Goal: Browse casually: Explore the website without a specific task or goal

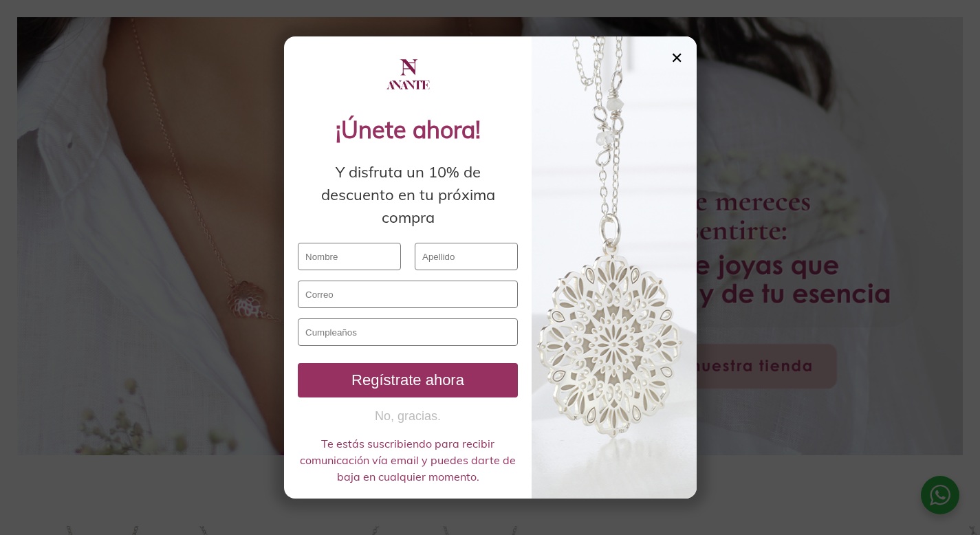
scroll to position [133, 0]
click at [675, 68] on div at bounding box center [614, 267] width 165 height 462
click at [679, 55] on div "✕" at bounding box center [676, 57] width 12 height 15
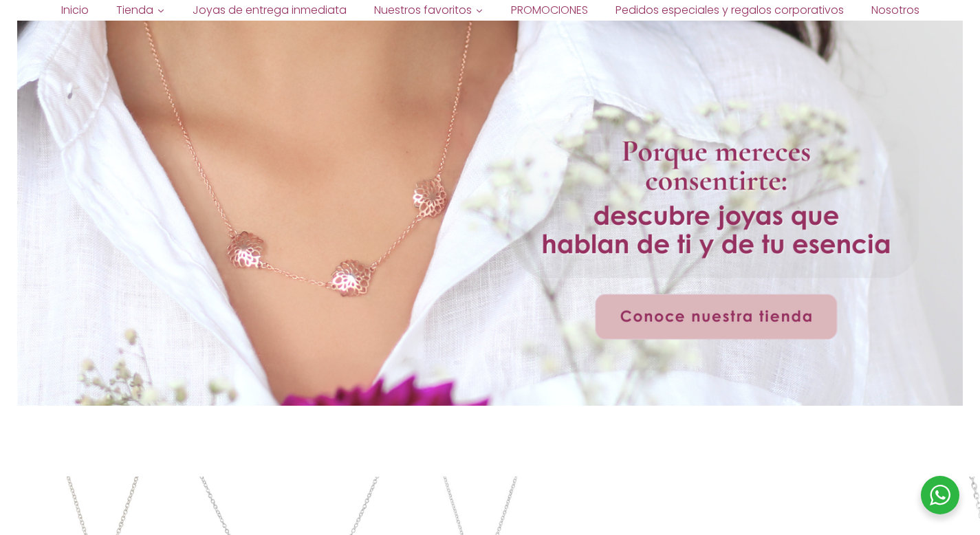
scroll to position [244, 0]
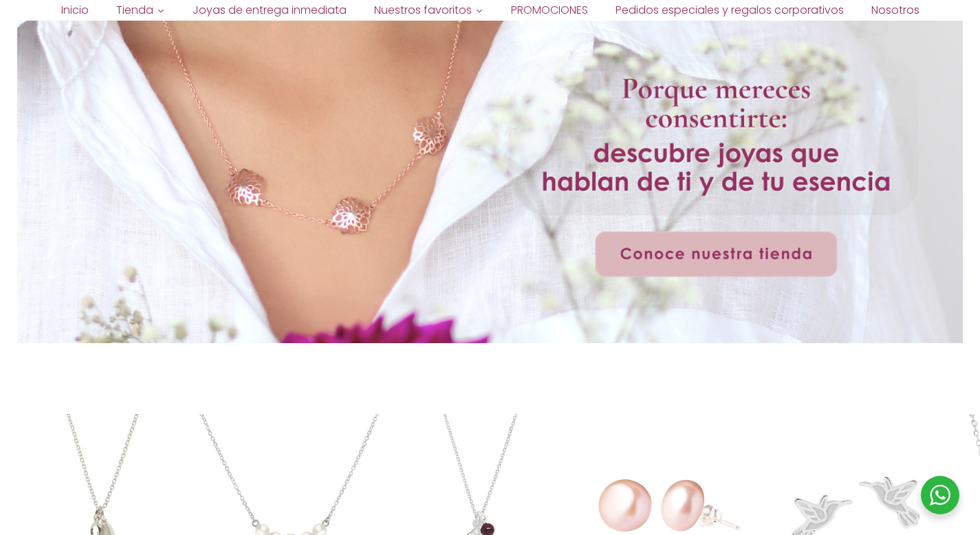
click at [714, 252] on div at bounding box center [490, 124] width 946 height 438
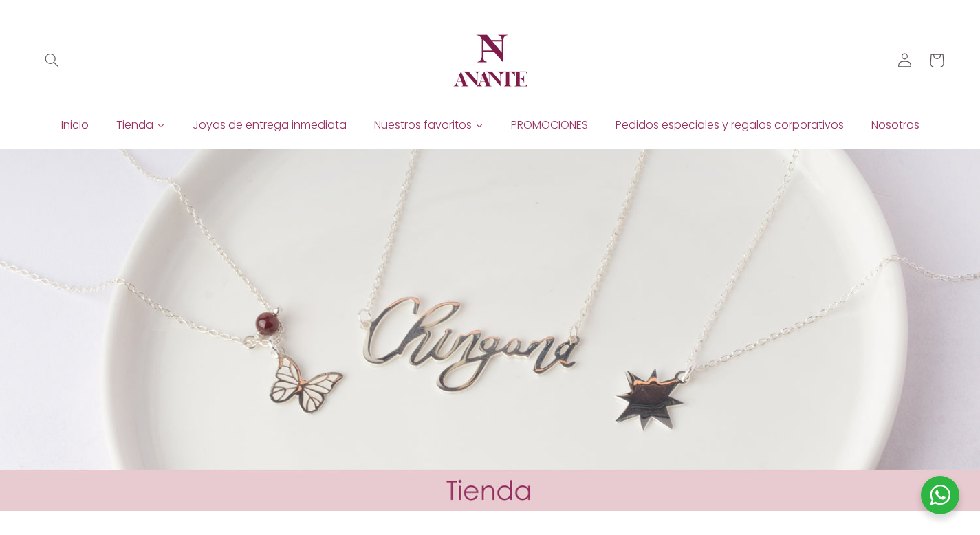
click at [80, 122] on span "Inicio" at bounding box center [75, 125] width 28 height 15
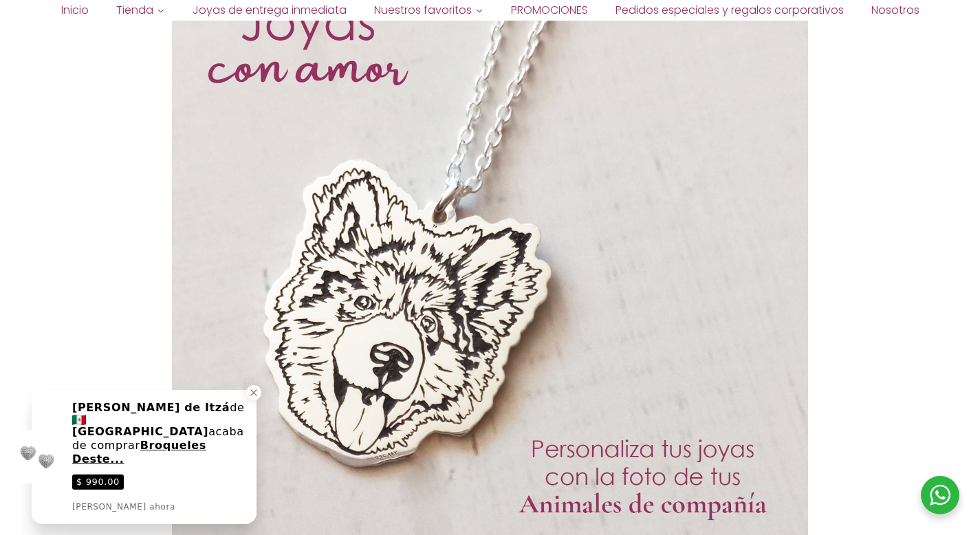
scroll to position [2009, 0]
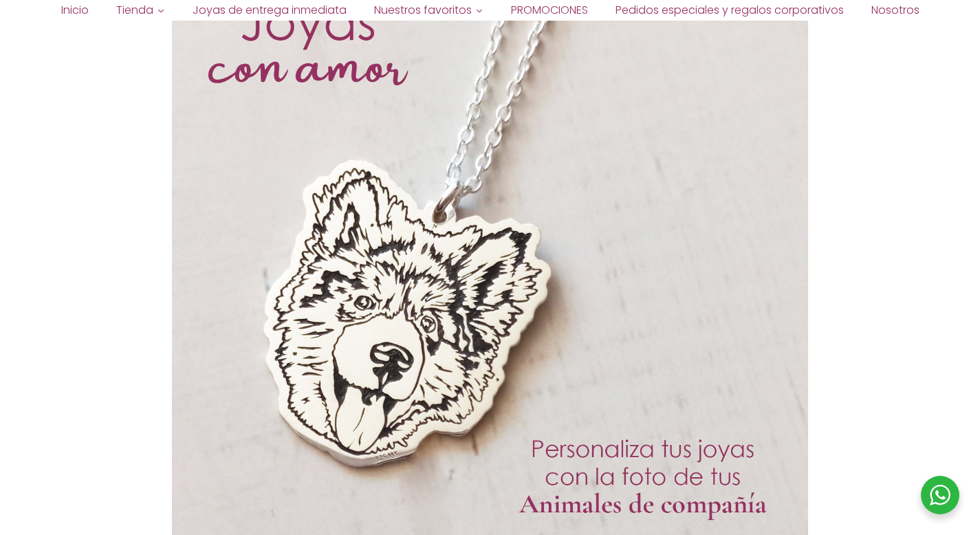
click at [82, 221] on section at bounding box center [490, 259] width 980 height 637
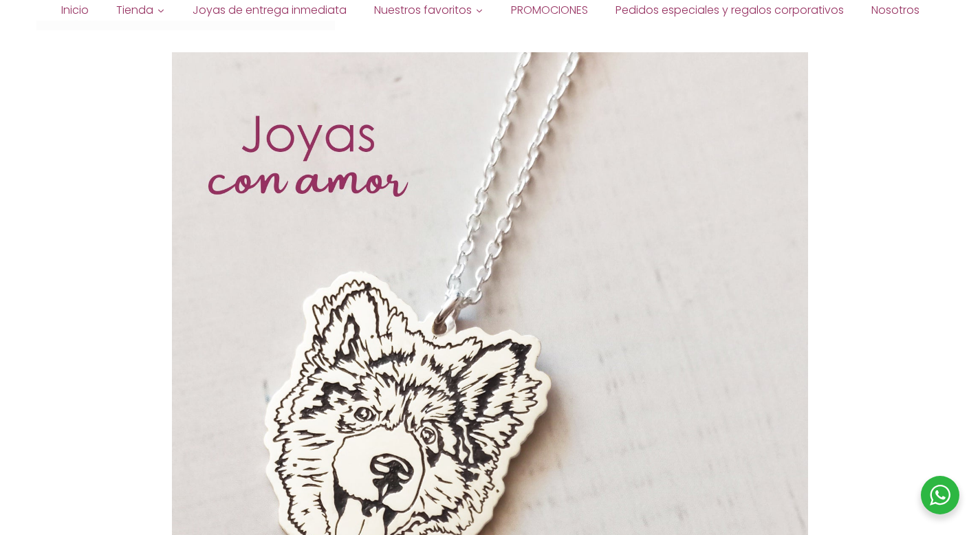
scroll to position [1960, 0]
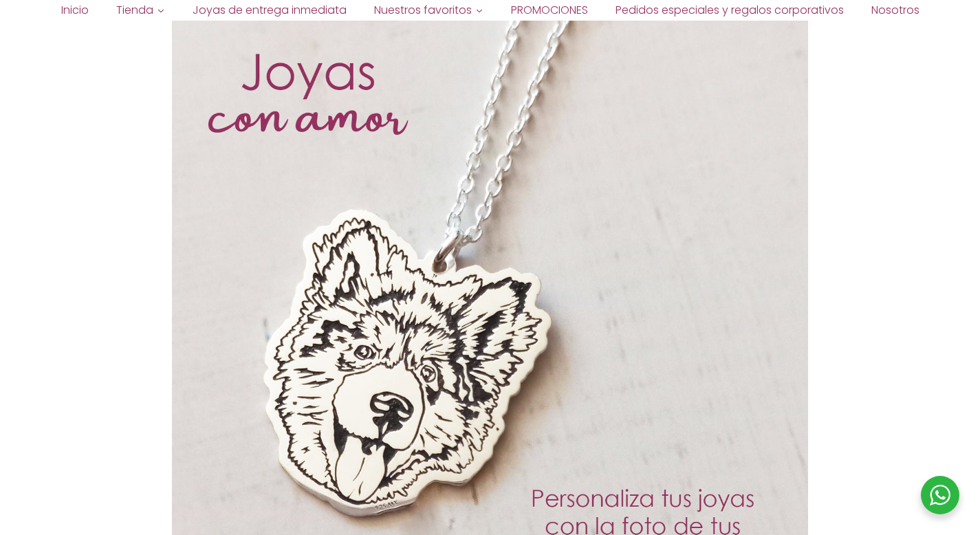
click at [56, 15] on link "Inicio" at bounding box center [74, 10] width 55 height 21
